Goal: Task Accomplishment & Management: Complete application form

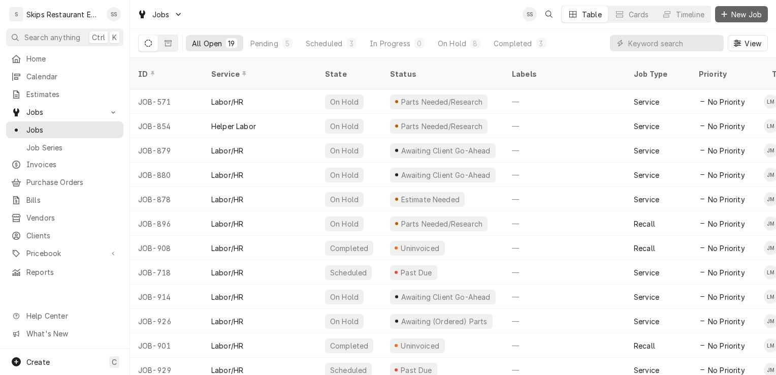
click at [742, 17] on span "New Job" at bounding box center [746, 14] width 35 height 11
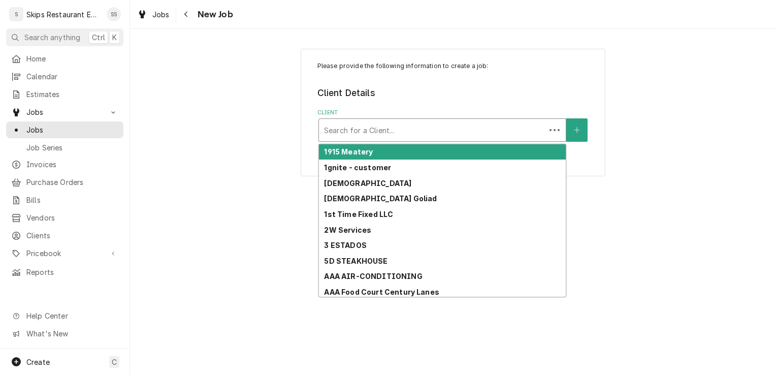
click at [439, 133] on div "Client" at bounding box center [432, 130] width 216 height 18
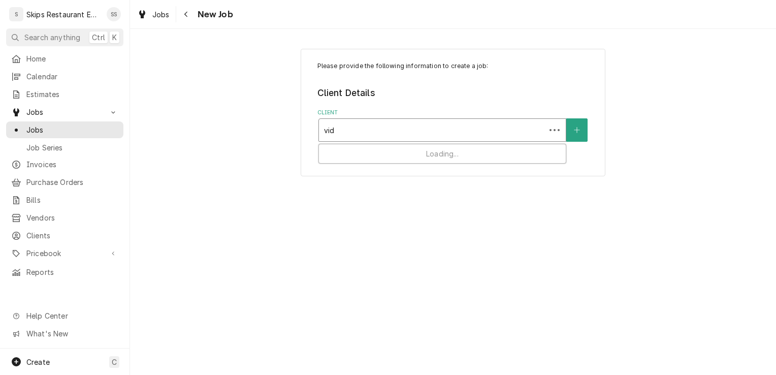
type input "vida"
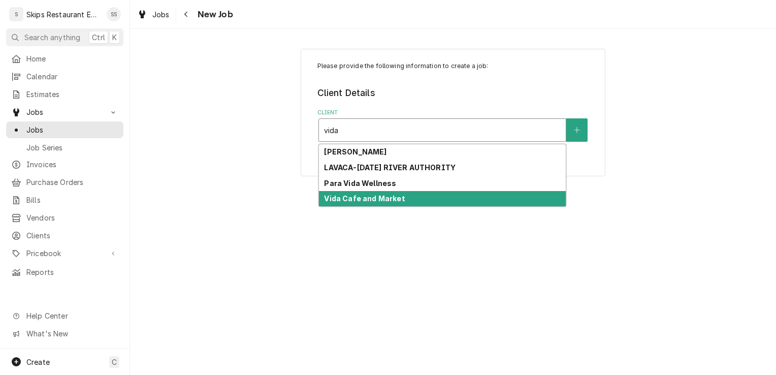
click at [350, 199] on strong "Vida Cafe and Market" at bounding box center [364, 198] width 81 height 9
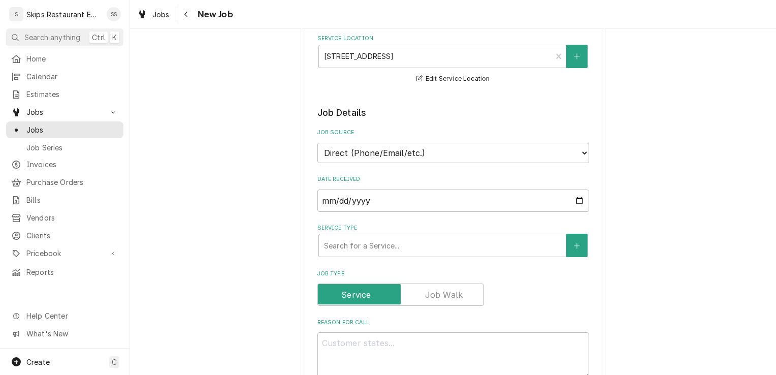
scroll to position [139, 0]
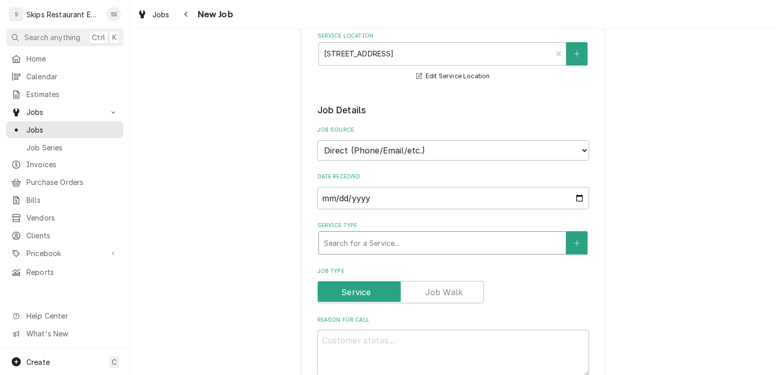
click at [367, 243] on div "Service Type" at bounding box center [442, 243] width 237 height 18
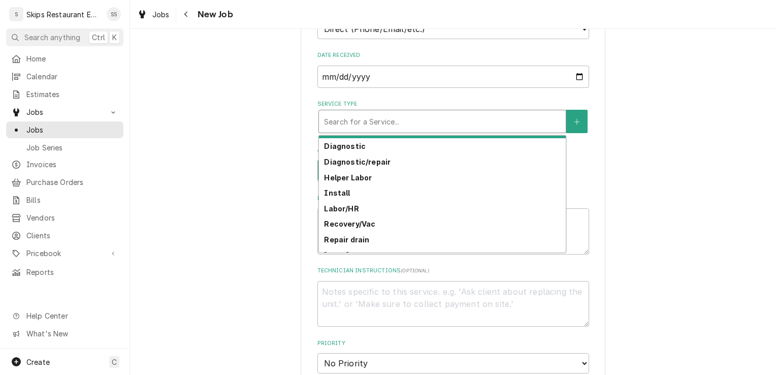
scroll to position [61, 0]
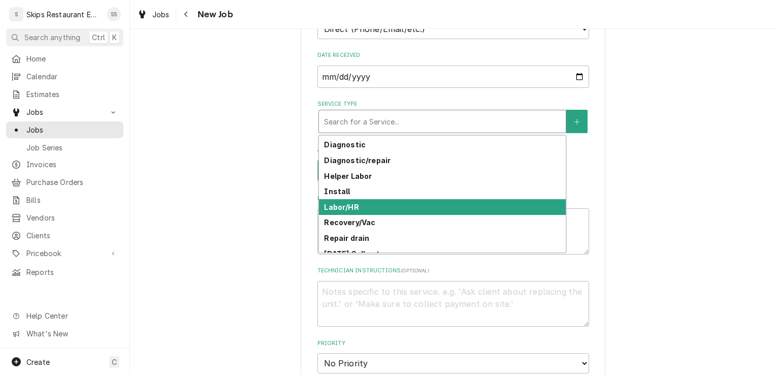
click at [326, 205] on strong "Labor/HR" at bounding box center [341, 207] width 35 height 9
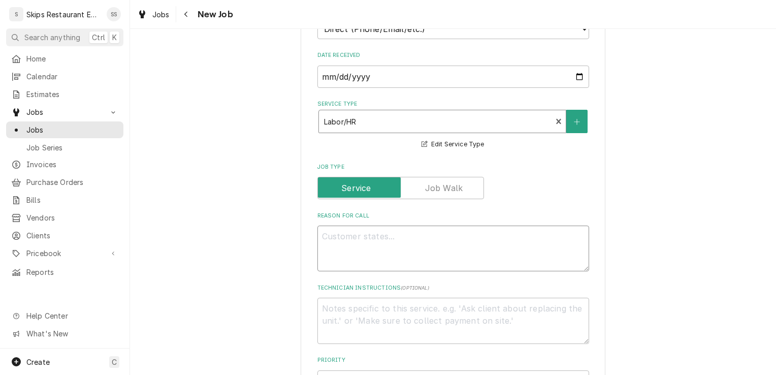
click at [340, 240] on textarea "Reason For Call" at bounding box center [453, 248] width 272 height 46
type textarea "x"
type textarea "O"
type textarea "x"
type textarea "OP"
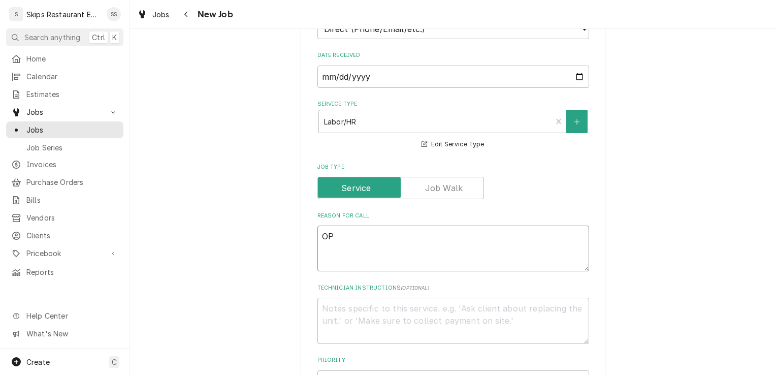
type textarea "x"
type textarea "OPe"
type textarea "x"
type textarea "OPen"
type textarea "x"
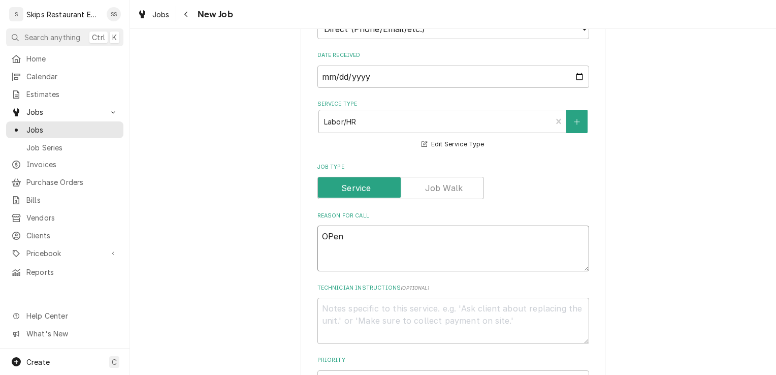
type textarea "OPen"
type textarea "x"
type textarea "OPen a"
type textarea "x"
type textarea "OPen ai"
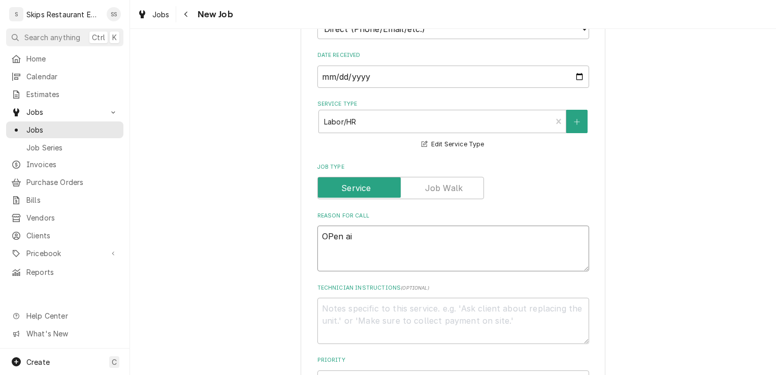
type textarea "x"
type textarea "OPen air"
type textarea "x"
type textarea "OPen air"
type textarea "x"
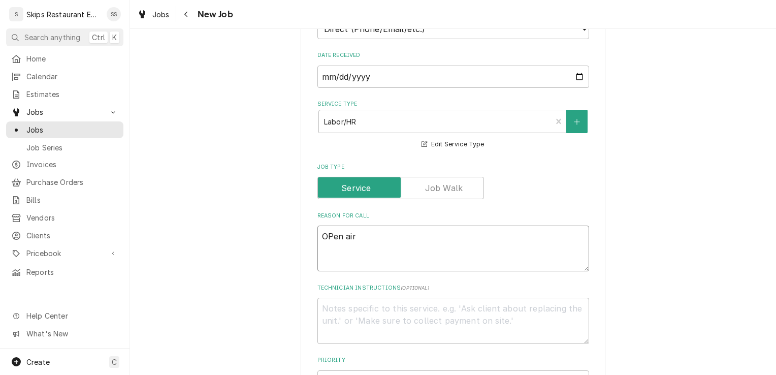
type textarea "OPen air c"
type textarea "x"
type textarea "OPen air co"
type textarea "x"
type textarea "OPen air coo"
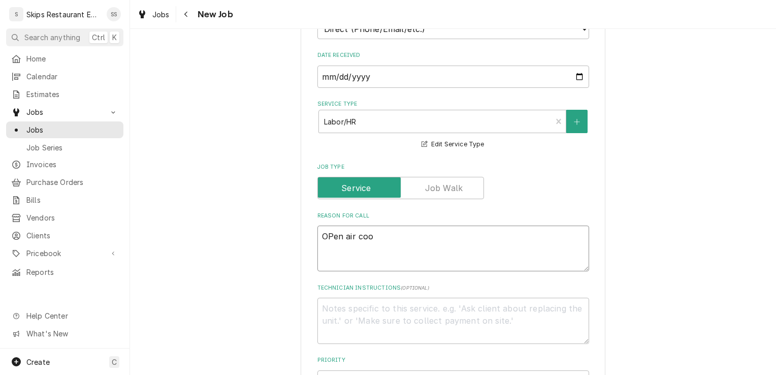
type textarea "x"
type textarea "OPen air cool"
type textarea "x"
type textarea "OPen air coole"
type textarea "x"
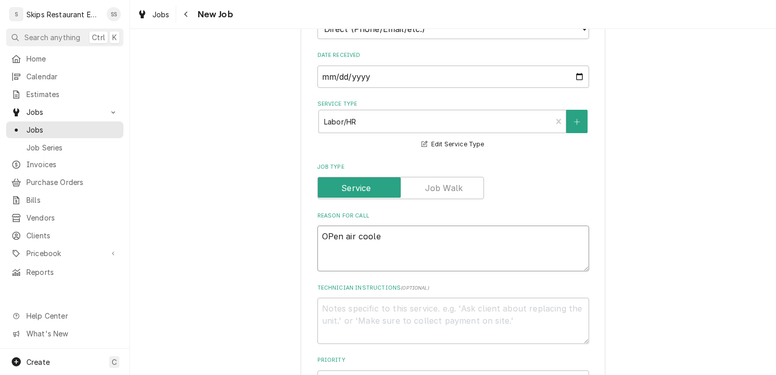
type textarea "OPen air cooler"
type textarea "x"
type textarea "OPen air cooler"
type textarea "x"
type textarea "OPen air cooler n"
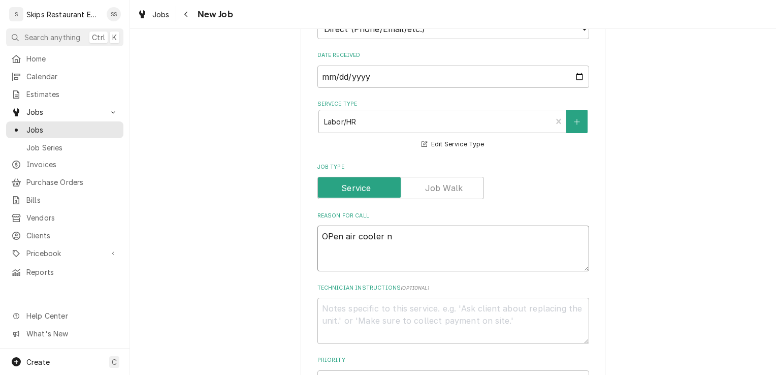
type textarea "x"
type textarea "OPen air cooler no"
type textarea "x"
type textarea "OPen air cooler not"
type textarea "x"
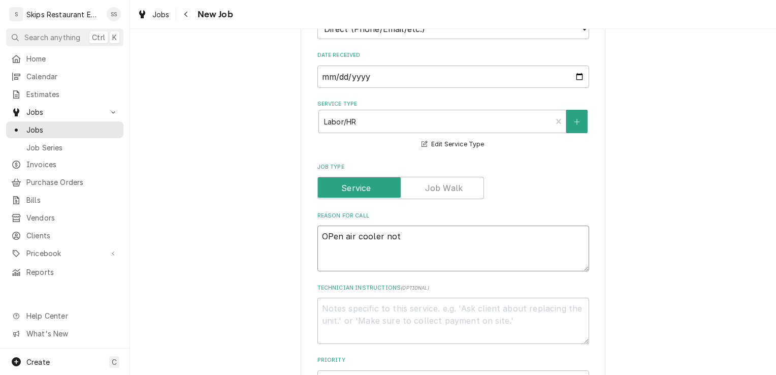
type textarea "OPen air cooler not"
type textarea "x"
type textarea "OPen air cooler not c"
type textarea "x"
type textarea "OPen air cooler not co"
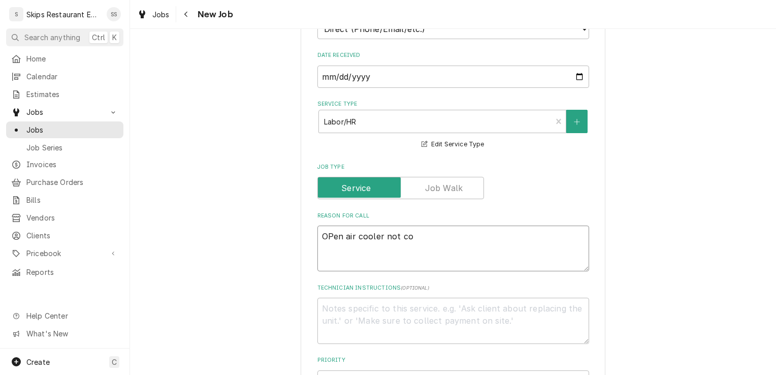
type textarea "x"
type textarea "OPen air cooler not coo"
type textarea "x"
type textarea "OPen air cooler not cool"
type textarea "x"
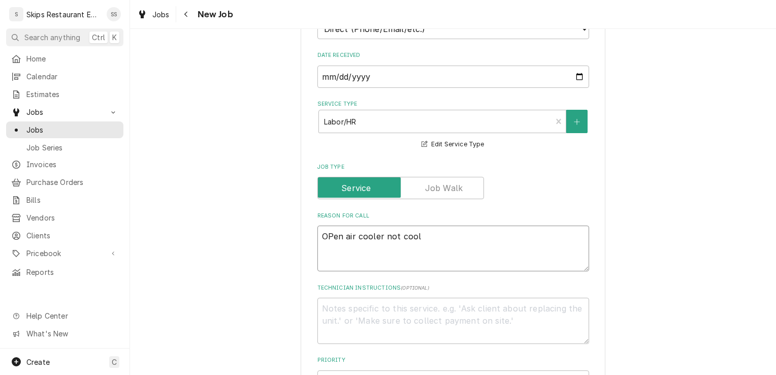
type textarea "OPen air cooler not cooli"
type textarea "x"
type textarea "OPen air cooler not coolin"
type textarea "x"
type textarea "OPen air cooler not cooling"
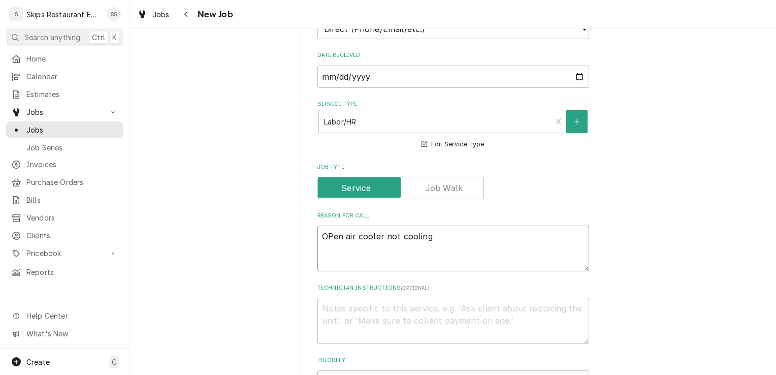
type textarea "x"
type textarea "Oen air cooler not cooling"
type textarea "x"
type textarea "Open air cooler not cooling"
type textarea "x"
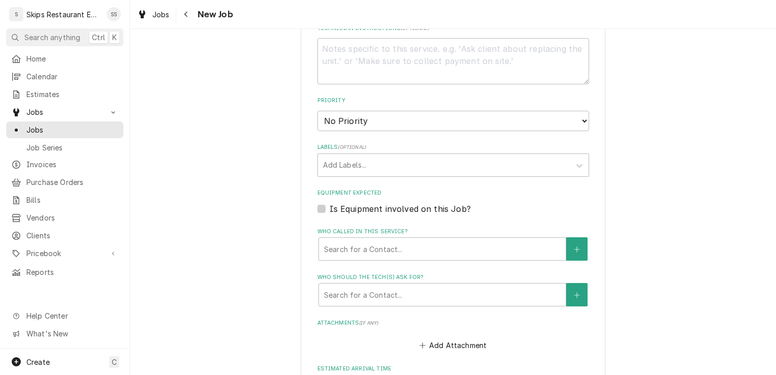
scroll to position [515, 0]
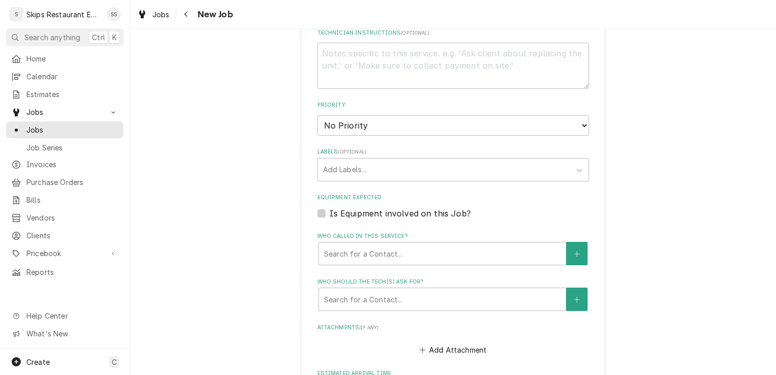
type textarea "Open air cooler not cooling"
click at [329, 211] on label "Is Equipment involved on this Job?" at bounding box center [399, 213] width 141 height 12
click at [329, 211] on input "Equipment Expected" at bounding box center [465, 218] width 272 height 22
checkbox input "true"
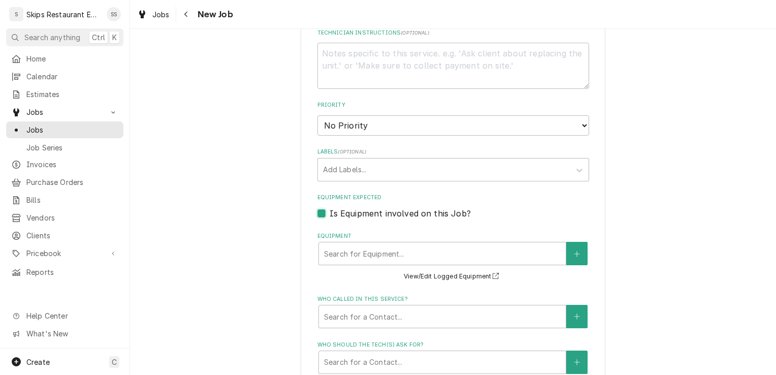
type textarea "x"
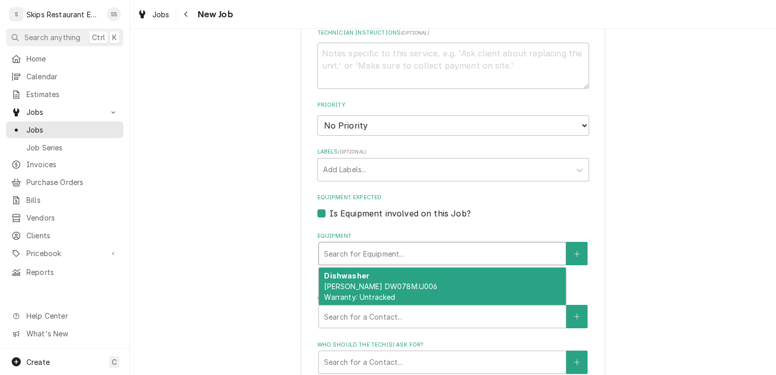
click at [404, 254] on div "Equipment" at bounding box center [442, 253] width 237 height 18
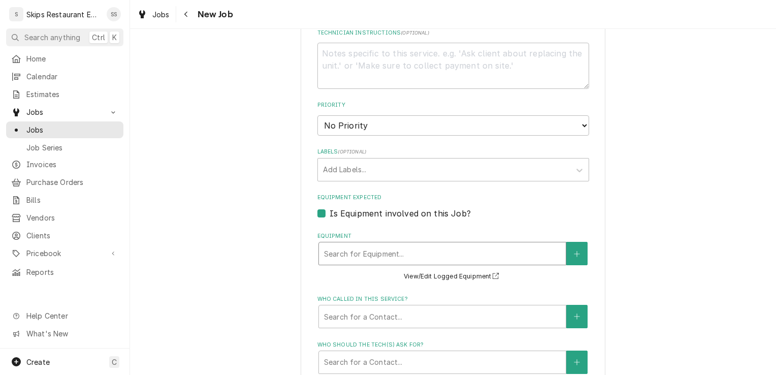
click at [404, 254] on div "Equipment" at bounding box center [442, 253] width 237 height 18
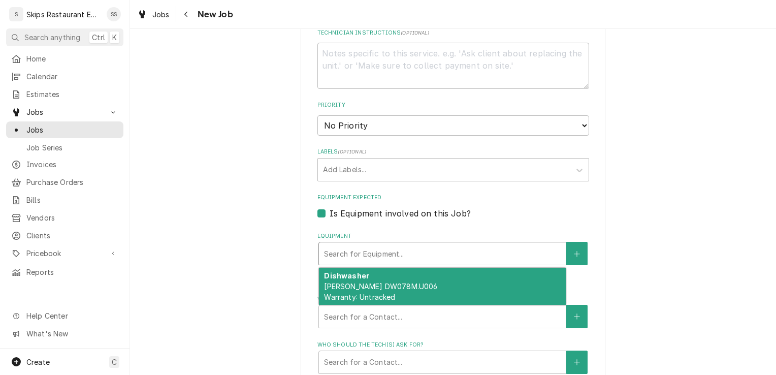
click at [366, 253] on div "Equipment" at bounding box center [442, 253] width 237 height 18
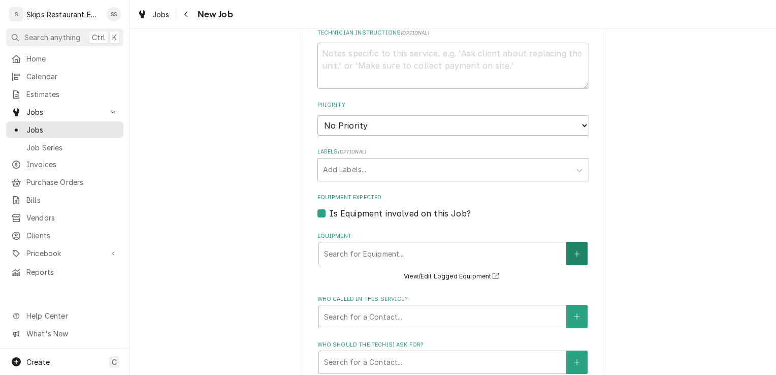
click at [566, 254] on button "Equipment" at bounding box center [576, 253] width 21 height 23
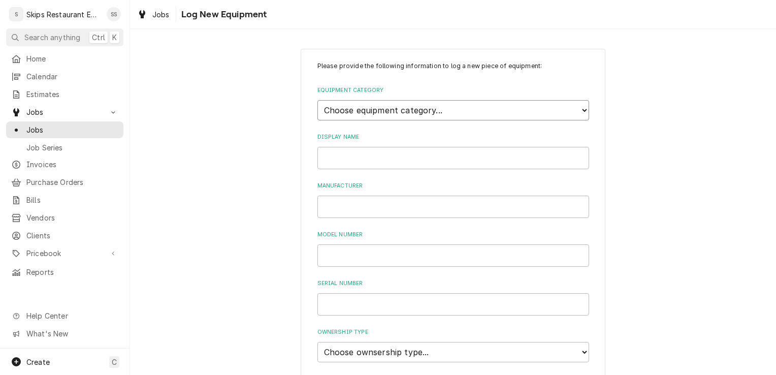
click at [380, 110] on select "Choose equipment category... Cooking Equipment Fryers Ice Machines Ovens and Ra…" at bounding box center [453, 110] width 272 height 20
click at [317, 100] on select "Choose equipment category... Cooking Equipment Fryers Ice Machines Ovens and Ra…" at bounding box center [453, 110] width 272 height 20
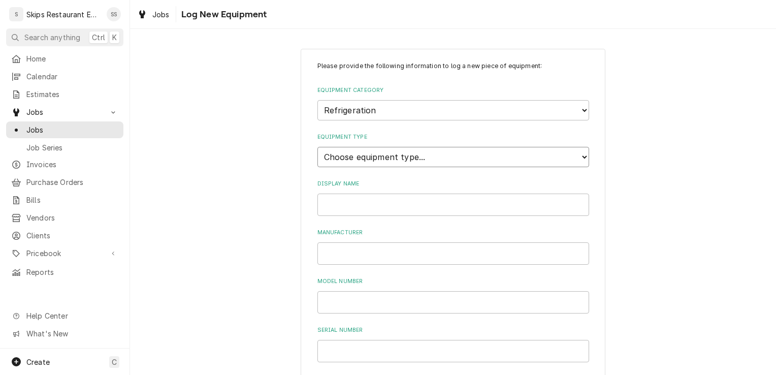
click at [392, 158] on select "Choose equipment type... Bar Refrigeration Blast Chiller Chef Base Freezer Chef…" at bounding box center [453, 157] width 272 height 20
click at [387, 154] on select "Choose equipment type... Bar Refrigeration Blast Chiller Chef Base Freezer Chef…" at bounding box center [453, 157] width 272 height 20
click at [580, 111] on select "Choose equipment category... Cooking Equipment Fryers Ice Machines Ovens and Ra…" at bounding box center [453, 110] width 272 height 20
click at [317, 100] on select "Choose equipment category... Cooking Equipment Fryers Ice Machines Ovens and Ra…" at bounding box center [453, 110] width 272 height 20
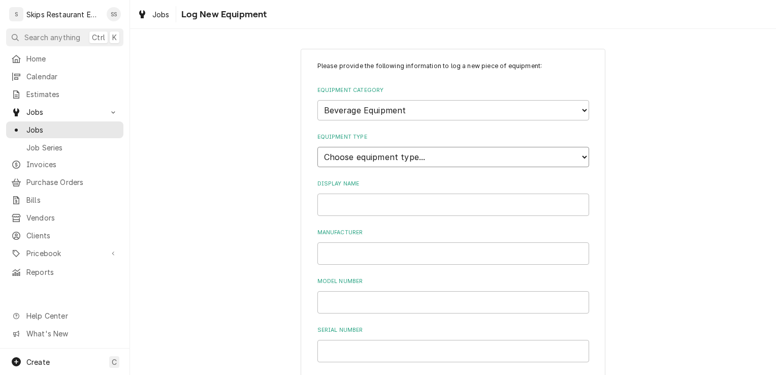
click at [397, 157] on select "Choose equipment type... Bar Blender Coffee Grinder Coffee Maker Coffee Urn Fro…" at bounding box center [453, 157] width 272 height 20
click at [420, 111] on select "Choose equipment category... Cooking Equipment Fryers Ice Machines Ovens and Ra…" at bounding box center [453, 110] width 272 height 20
select select "8"
click at [317, 100] on select "Choose equipment category... Cooking Equipment Fryers Ice Machines Ovens and Ra…" at bounding box center [453, 110] width 272 height 20
click at [379, 155] on select "Choose equipment type... Bar Refrigeration Blast Chiller Chef Base Freezer Chef…" at bounding box center [453, 157] width 272 height 20
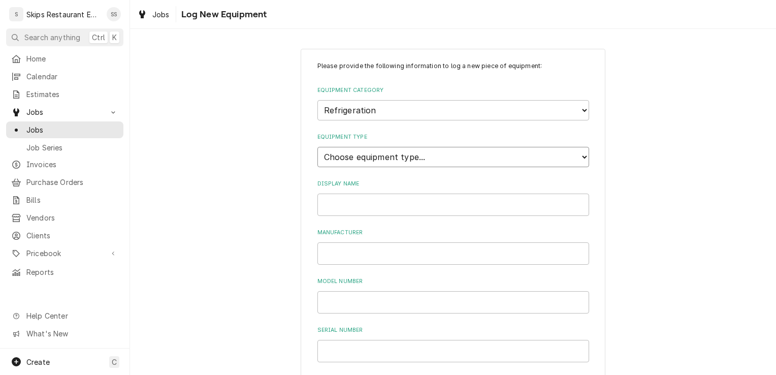
select select "72"
click at [317, 147] on select "Choose equipment type... Bar Refrigeration Blast Chiller Chef Base Freezer Chef…" at bounding box center [453, 157] width 272 height 20
click at [345, 207] on input "Display Name" at bounding box center [453, 204] width 272 height 22
type input "Open Air Cooler"
click at [337, 250] on input "Manufacturer" at bounding box center [453, 253] width 272 height 22
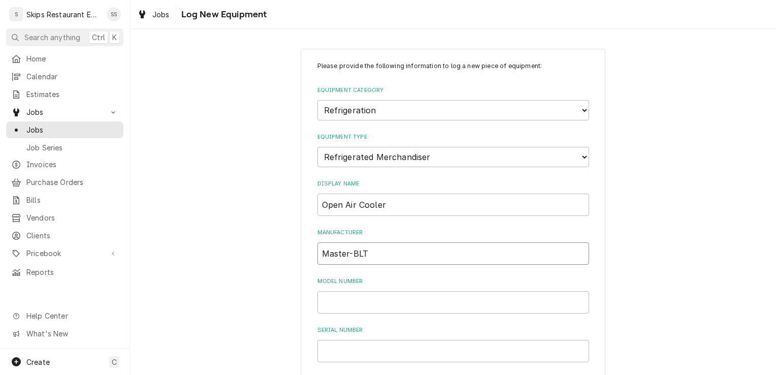
type input "Master-BLT"
click at [339, 304] on input "Model Number" at bounding box center [453, 302] width 272 height 22
type input "VOAM48-79"
click at [349, 358] on input "Serial Number" at bounding box center [453, 351] width 272 height 22
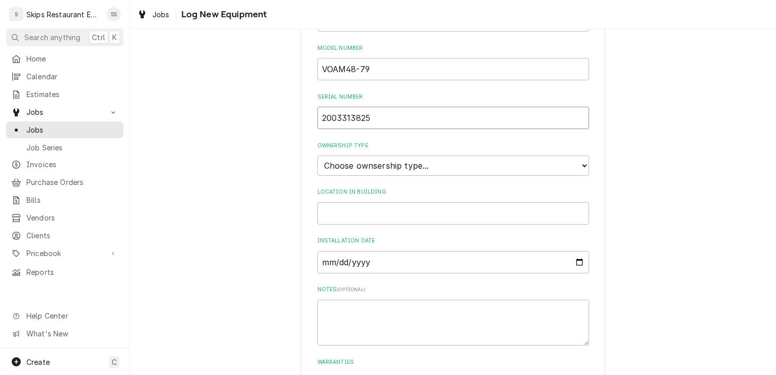
scroll to position [232, 0]
type input "2003313825"
click at [392, 162] on select "Choose ownsership type... Unknown Owned Leased Rented" at bounding box center [453, 166] width 272 height 20
select select "1"
click at [317, 156] on select "Choose ownsership type... Unknown Owned Leased Rented" at bounding box center [453, 166] width 272 height 20
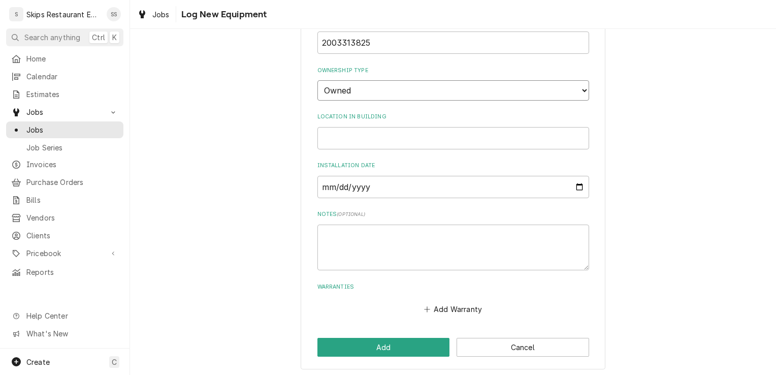
scroll to position [311, 0]
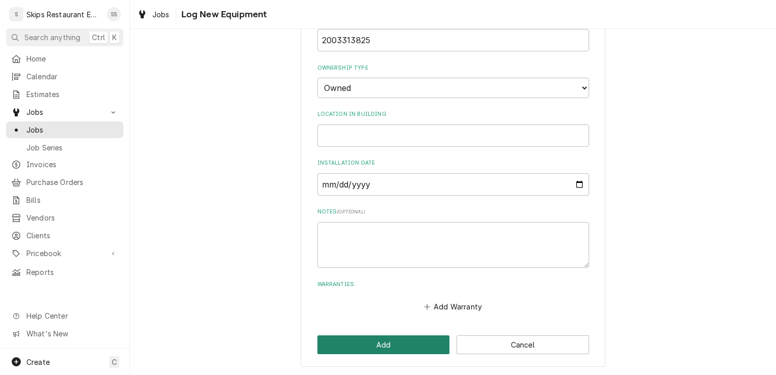
click at [402, 338] on button "Add" at bounding box center [383, 344] width 133 height 19
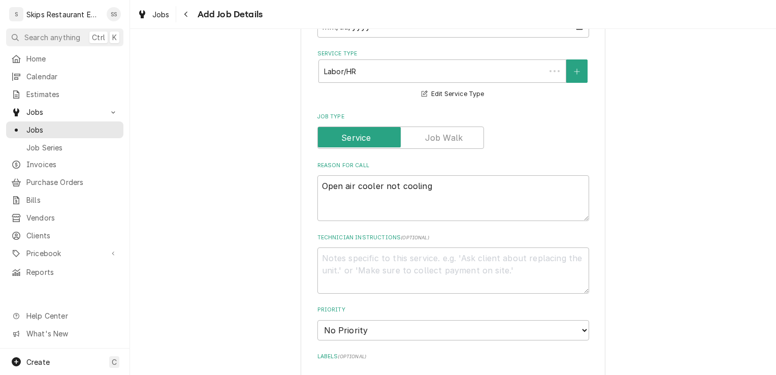
scroll to position [515, 0]
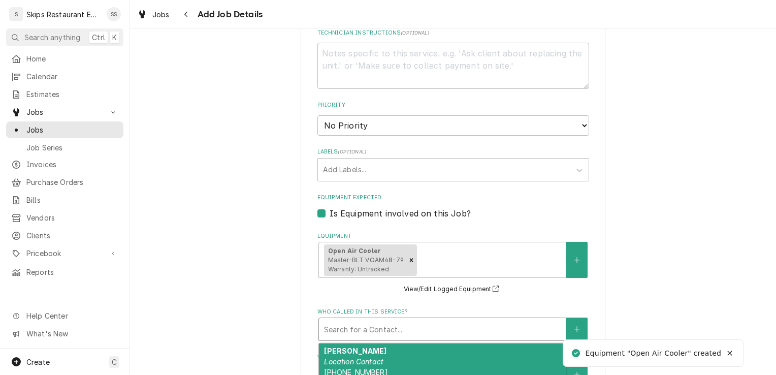
click at [425, 329] on div "Who called in this service?" at bounding box center [442, 329] width 237 height 18
click at [390, 356] on div "Ericka Location Contact (832) 247-2664" at bounding box center [442, 361] width 247 height 37
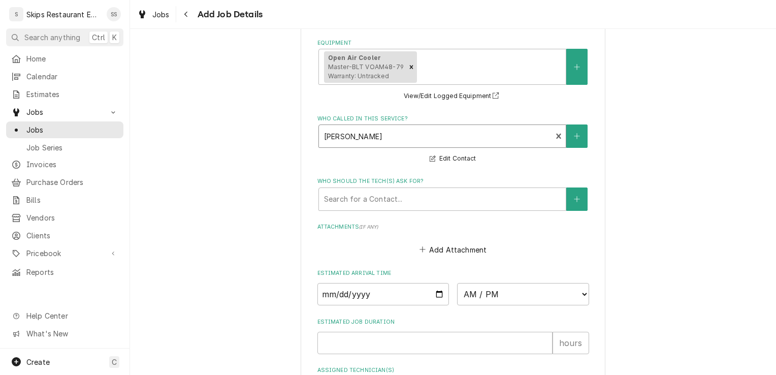
scroll to position [712, 0]
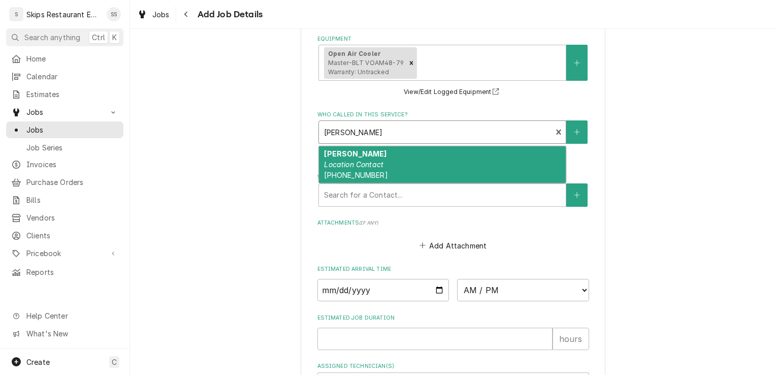
click at [356, 130] on div "Who called in this service?" at bounding box center [435, 132] width 223 height 18
click at [460, 151] on div "Ericka Location Contact (832) 247-2664" at bounding box center [442, 164] width 247 height 37
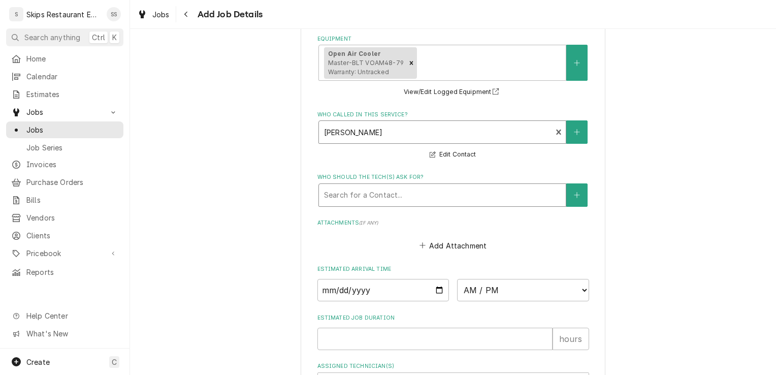
click at [393, 195] on div "Who should the tech(s) ask for?" at bounding box center [442, 195] width 237 height 18
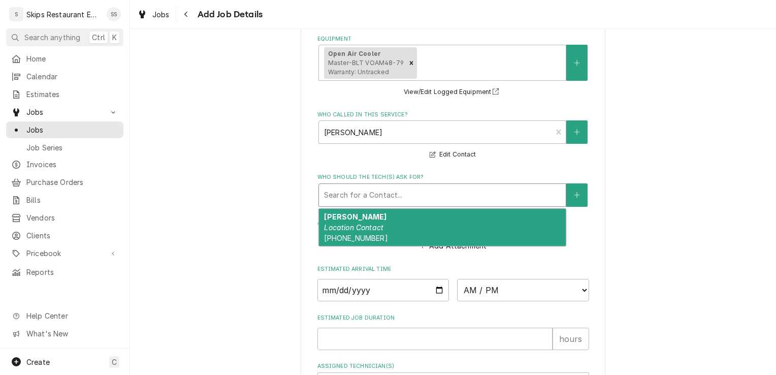
click at [368, 223] on em "Location Contact" at bounding box center [353, 227] width 59 height 9
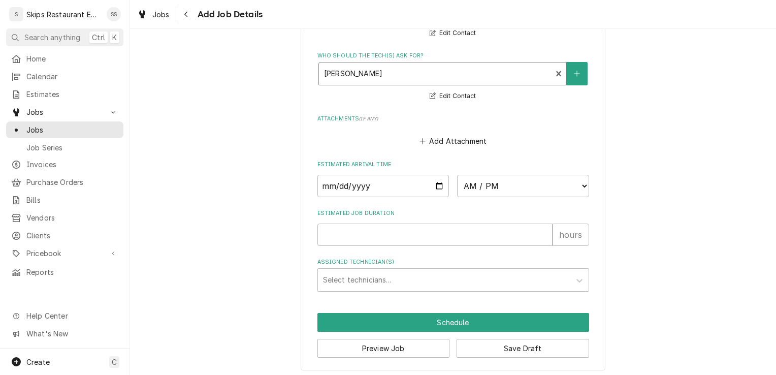
scroll to position [839, 0]
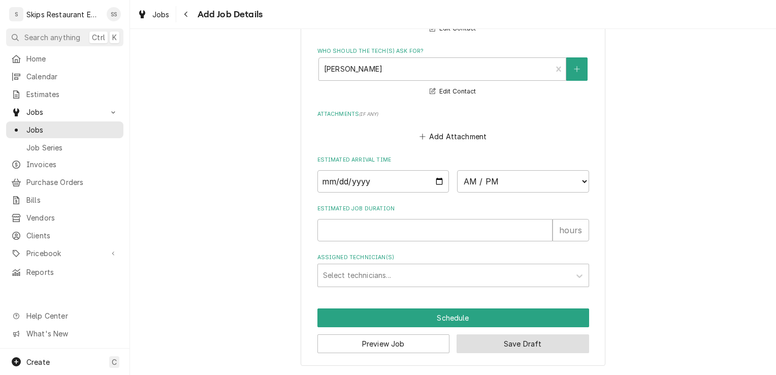
click at [515, 344] on button "Save Draft" at bounding box center [522, 343] width 133 height 19
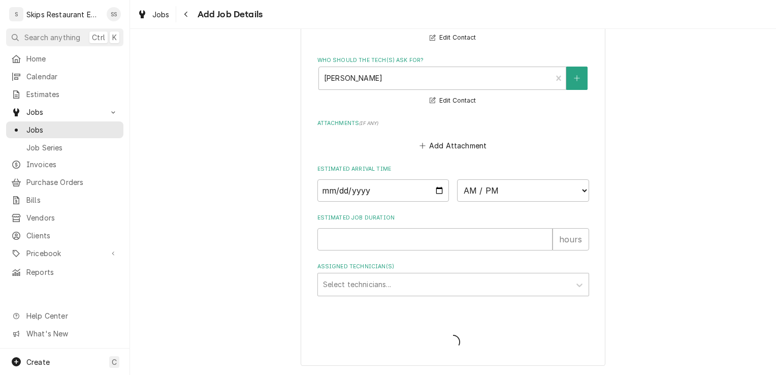
type textarea "x"
